Goal: Task Accomplishment & Management: Use online tool/utility

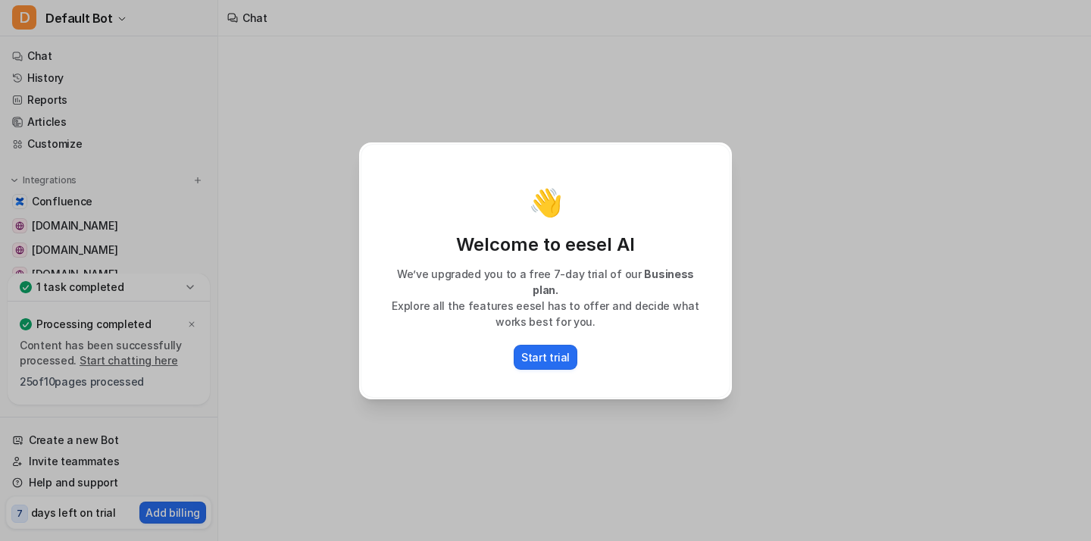
drag, startPoint x: 472, startPoint y: 265, endPoint x: 420, endPoint y: 267, distance: 52.3
click at [420, 267] on div "Welcome to eesel AI We’ve upgraded you to a free 7-day trial of our Business pl…" at bounding box center [545, 281] width 338 height 97
type textarea "**********"
click at [556, 352] on p "Start trial" at bounding box center [545, 357] width 48 height 16
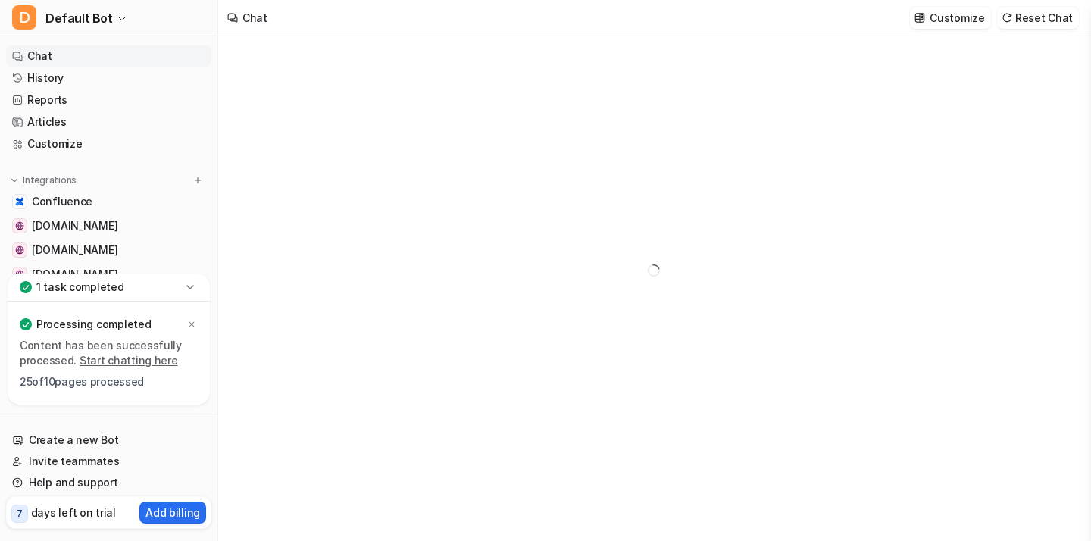
click at [187, 282] on icon at bounding box center [190, 286] width 15 height 15
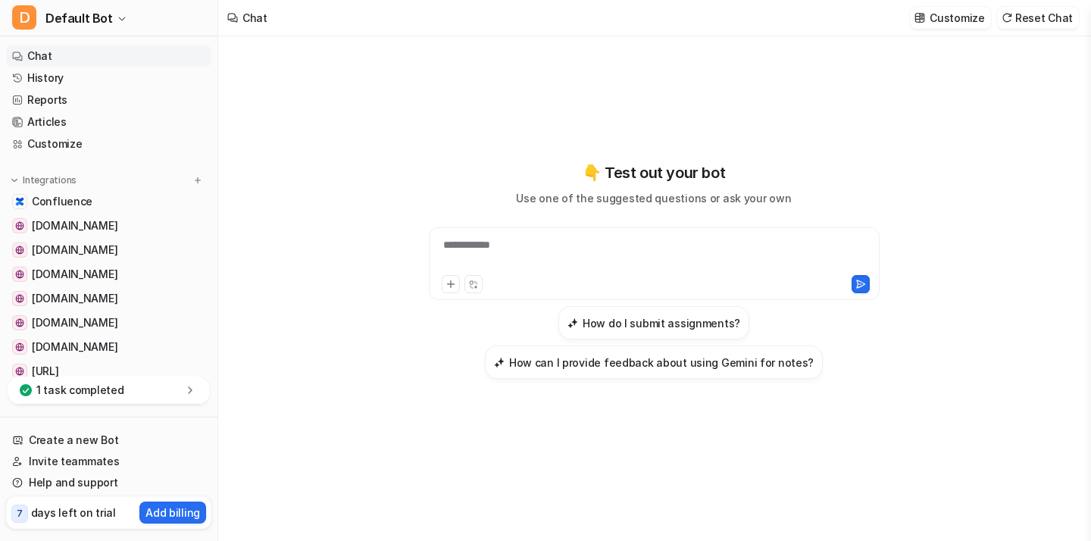
click at [320, 13] on div "Chat Customize Reset Chat" at bounding box center [654, 18] width 872 height 36
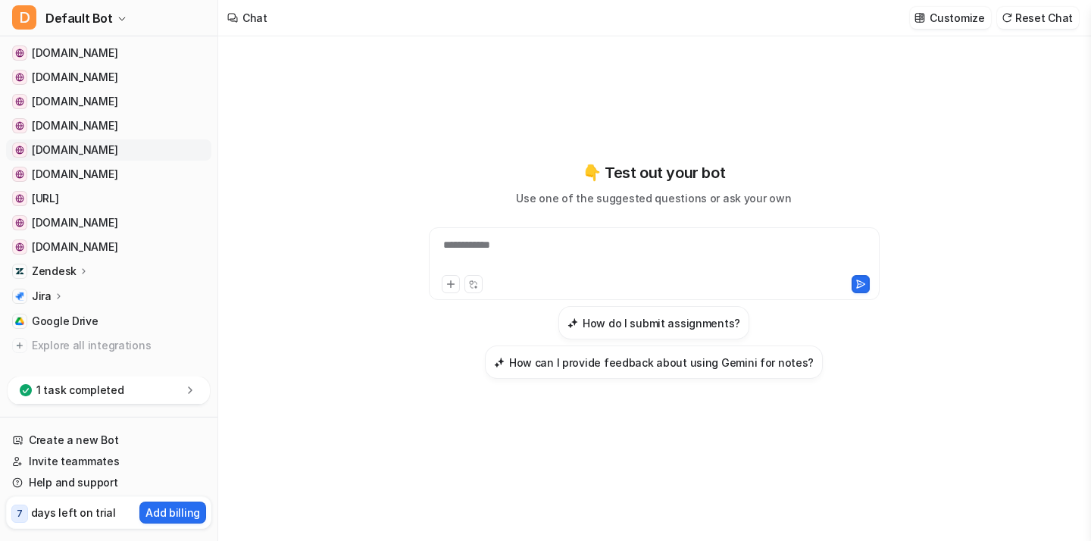
scroll to position [195, 0]
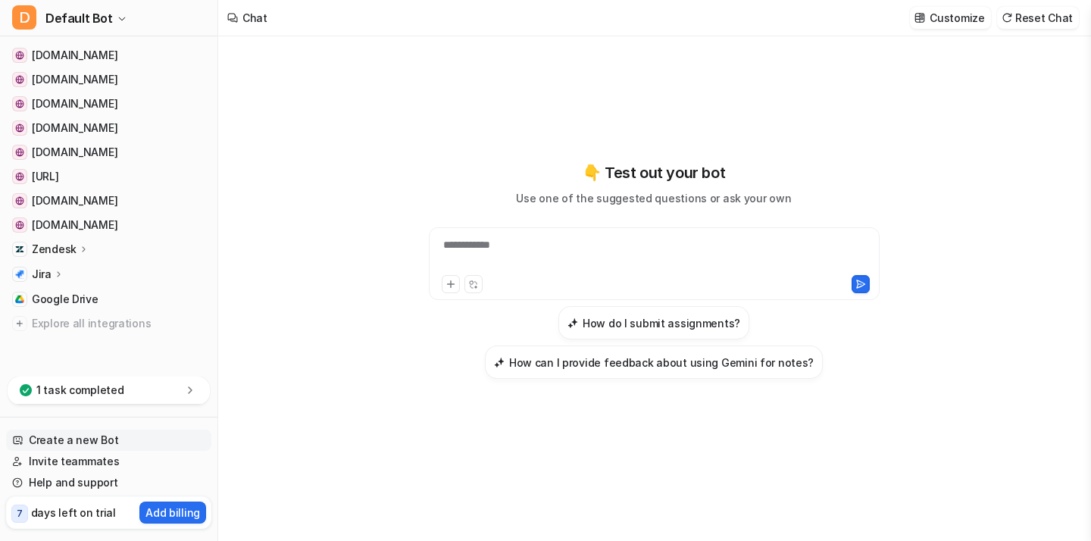
click at [58, 440] on link "Create a new Bot" at bounding box center [108, 439] width 205 height 21
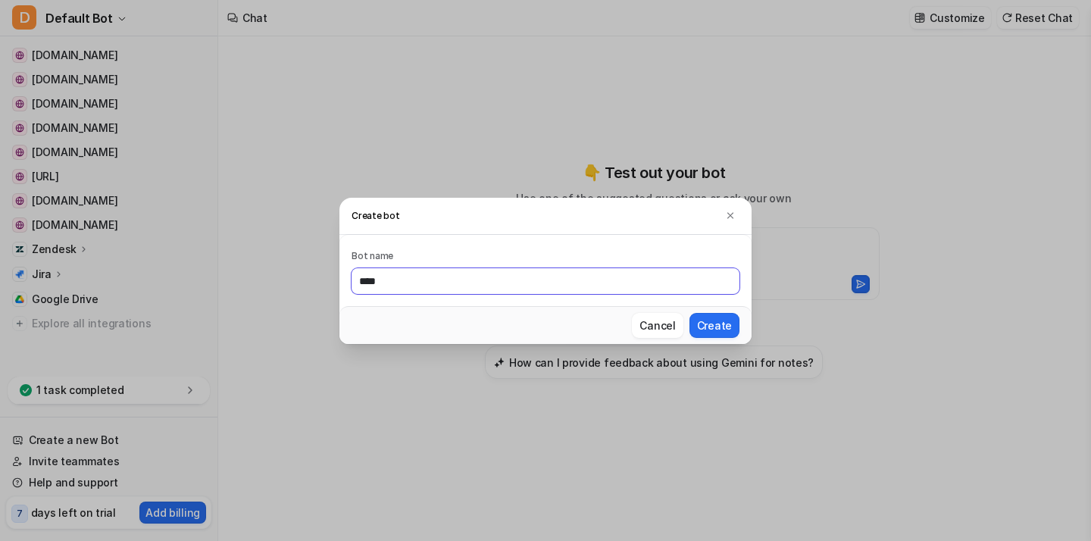
type input "****"
click at [689, 313] on button "Create" at bounding box center [714, 325] width 50 height 25
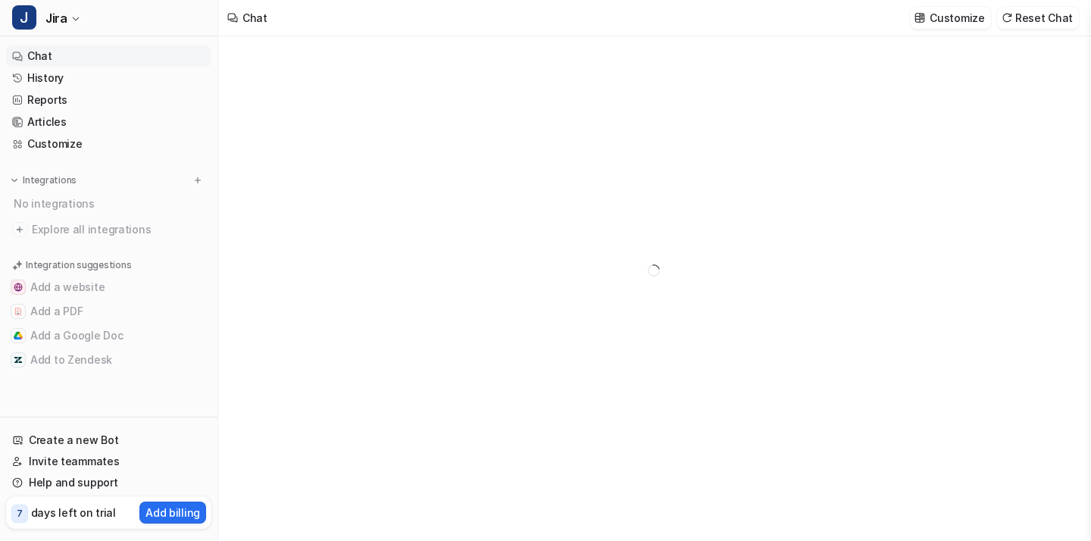
click at [304, 179] on div at bounding box center [653, 288] width 871 height 504
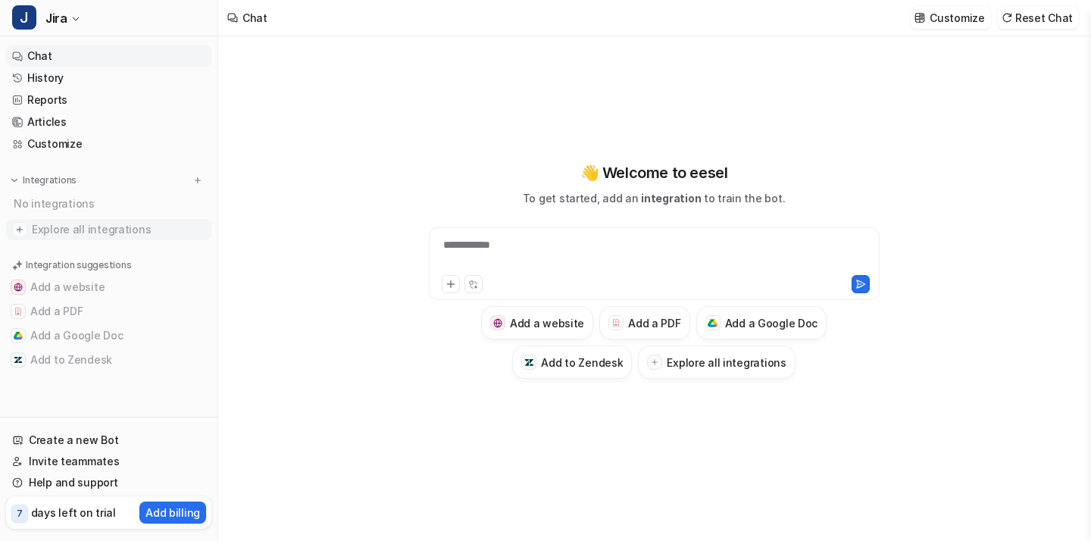
click at [59, 229] on span "Explore all integrations" at bounding box center [118, 229] width 173 height 24
click at [27, 228] on link "Explore all integrations" at bounding box center [108, 229] width 205 height 21
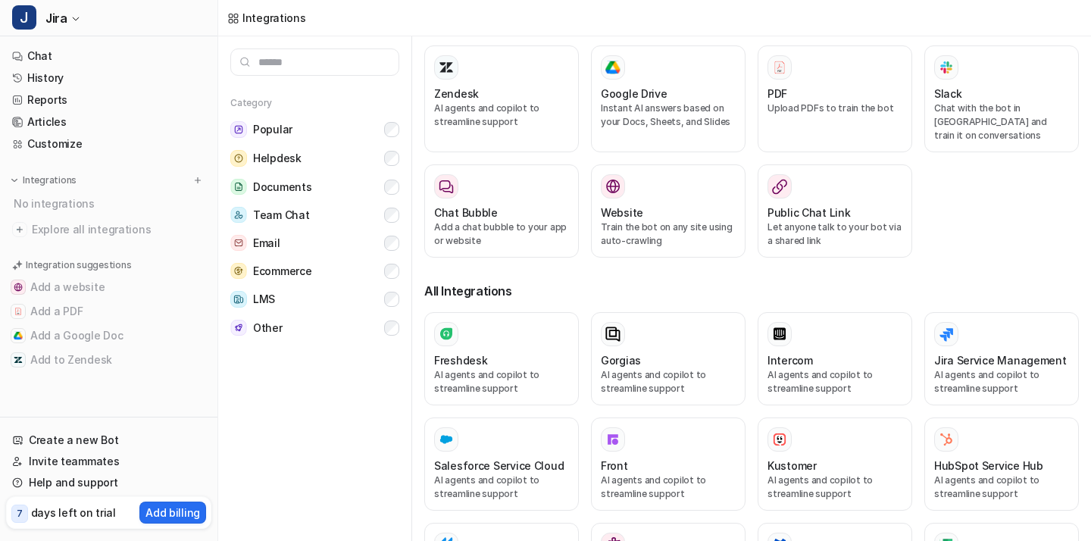
scroll to position [34, 0]
click at [973, 325] on div at bounding box center [1001, 333] width 135 height 24
click at [960, 351] on h3 "Jira Service Management" at bounding box center [1000, 359] width 133 height 16
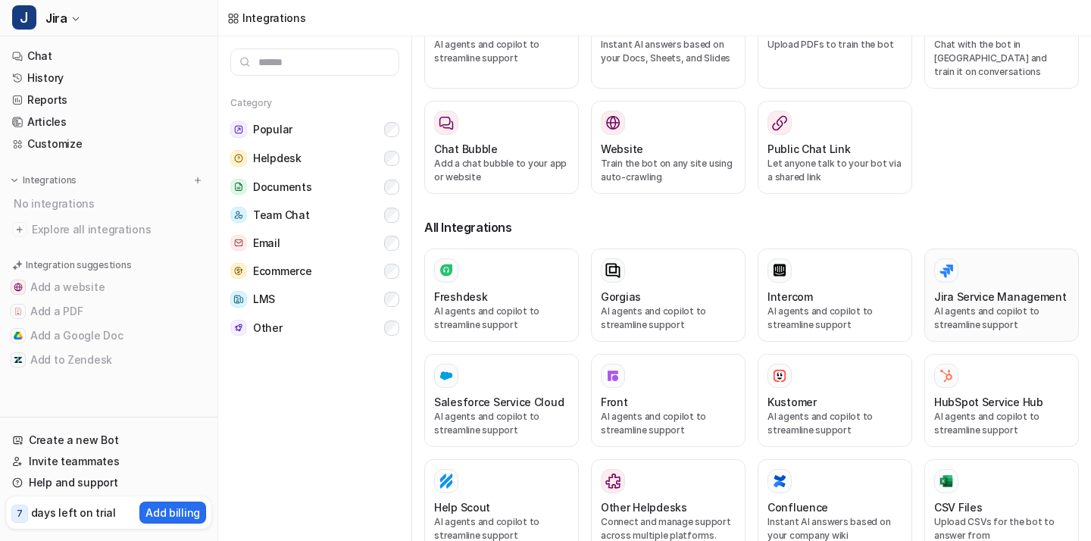
scroll to position [98, 0]
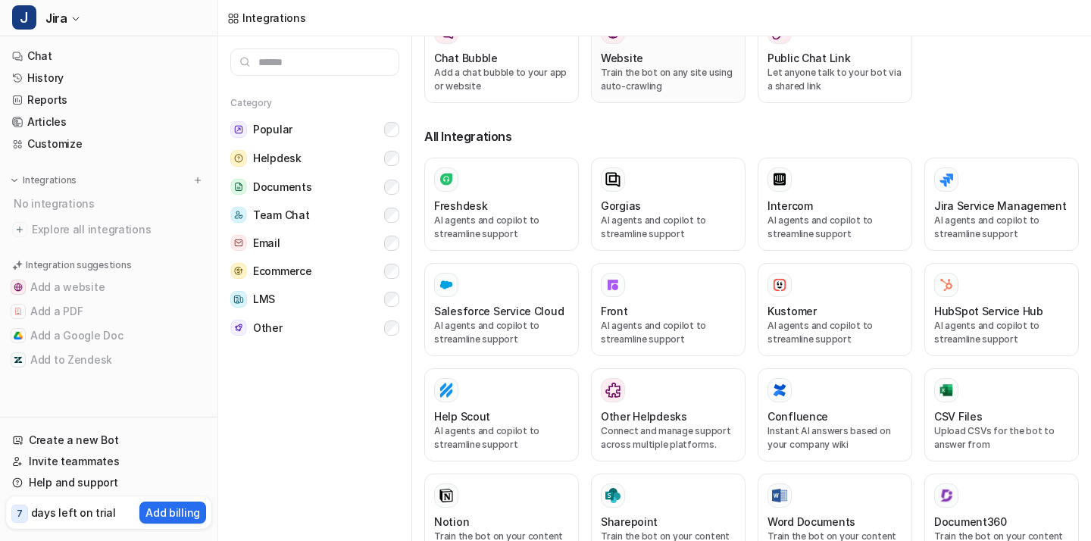
scroll to position [723, 0]
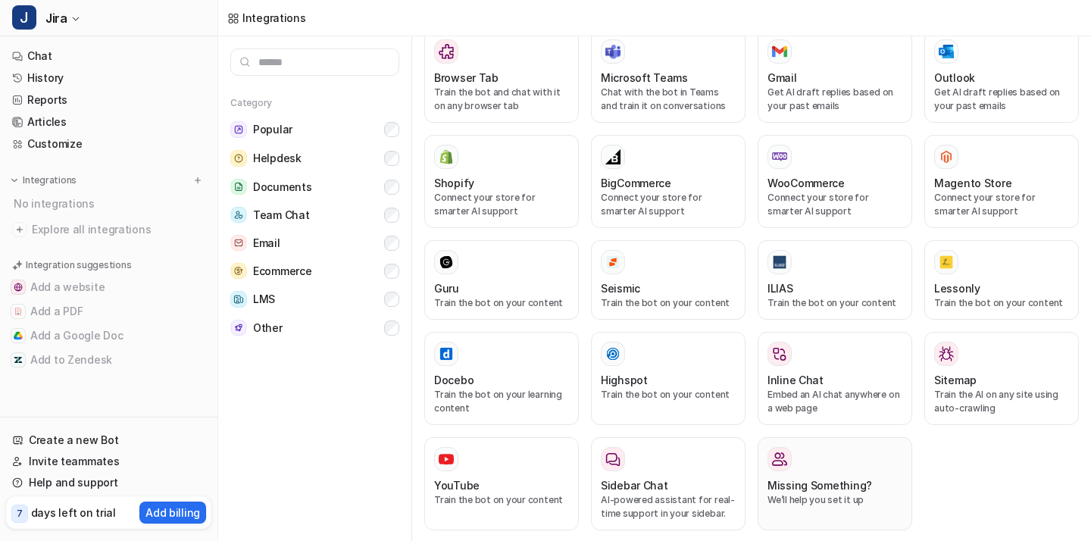
click at [813, 448] on div at bounding box center [834, 459] width 135 height 24
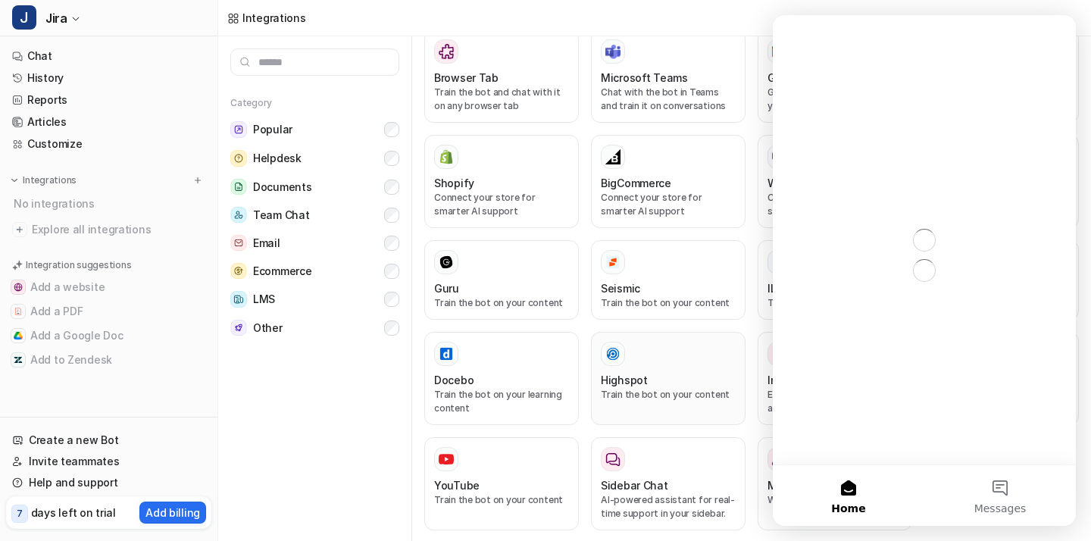
scroll to position [0, 0]
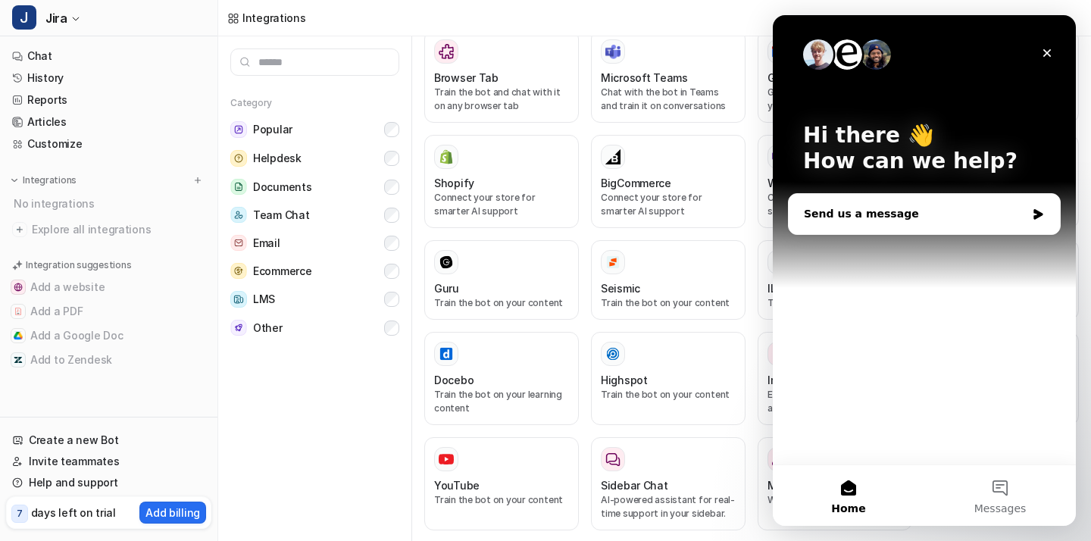
click at [871, 217] on div "Send us a message" at bounding box center [915, 214] width 222 height 16
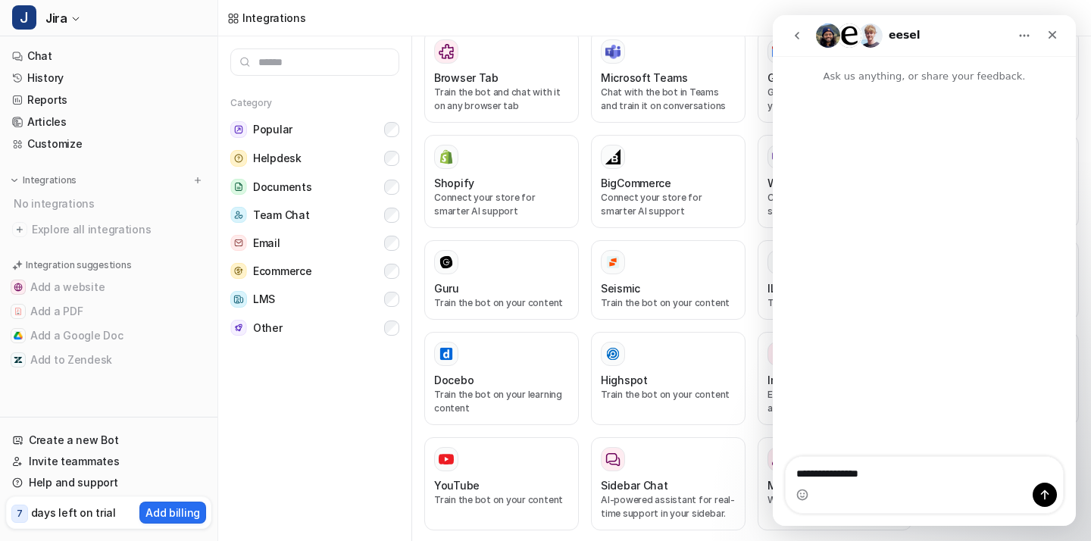
type textarea "**********"
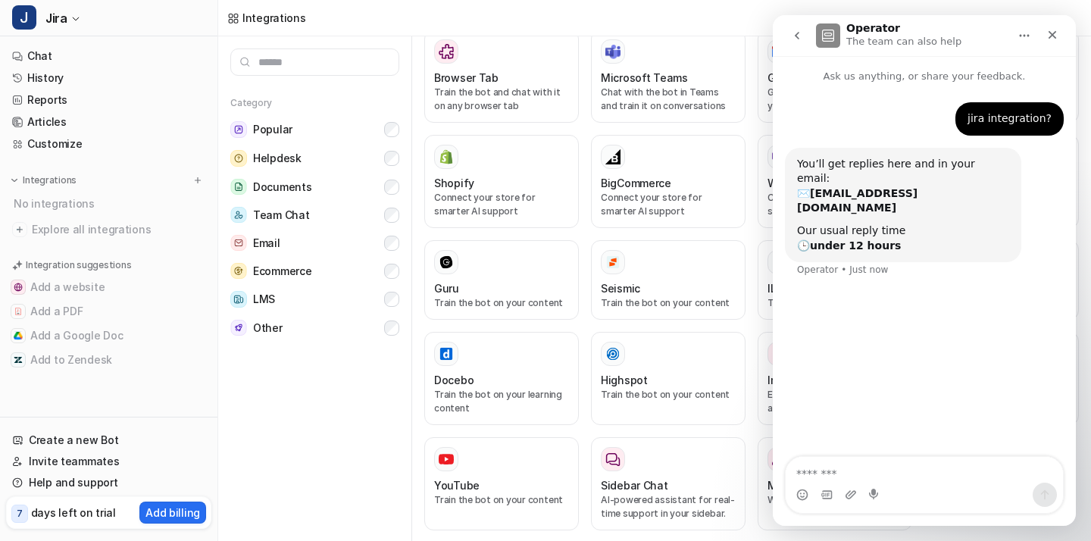
click at [1022, 40] on icon "Home" at bounding box center [1024, 36] width 12 height 12
click at [1049, 37] on icon "Close" at bounding box center [1052, 35] width 8 height 8
